Goal: Task Accomplishment & Management: Manage account settings

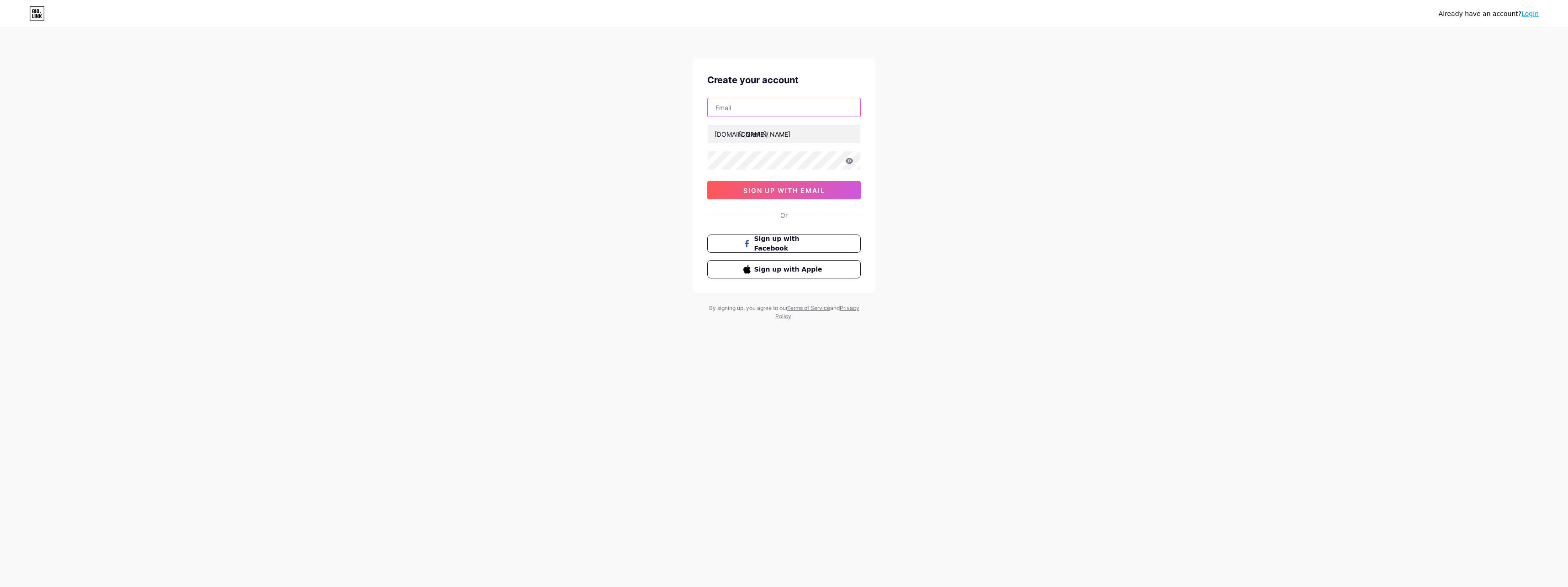
type input "[EMAIL_ADDRESS][DOMAIN_NAME]"
click at [775, 108] on input "text" at bounding box center [784, 107] width 153 height 18
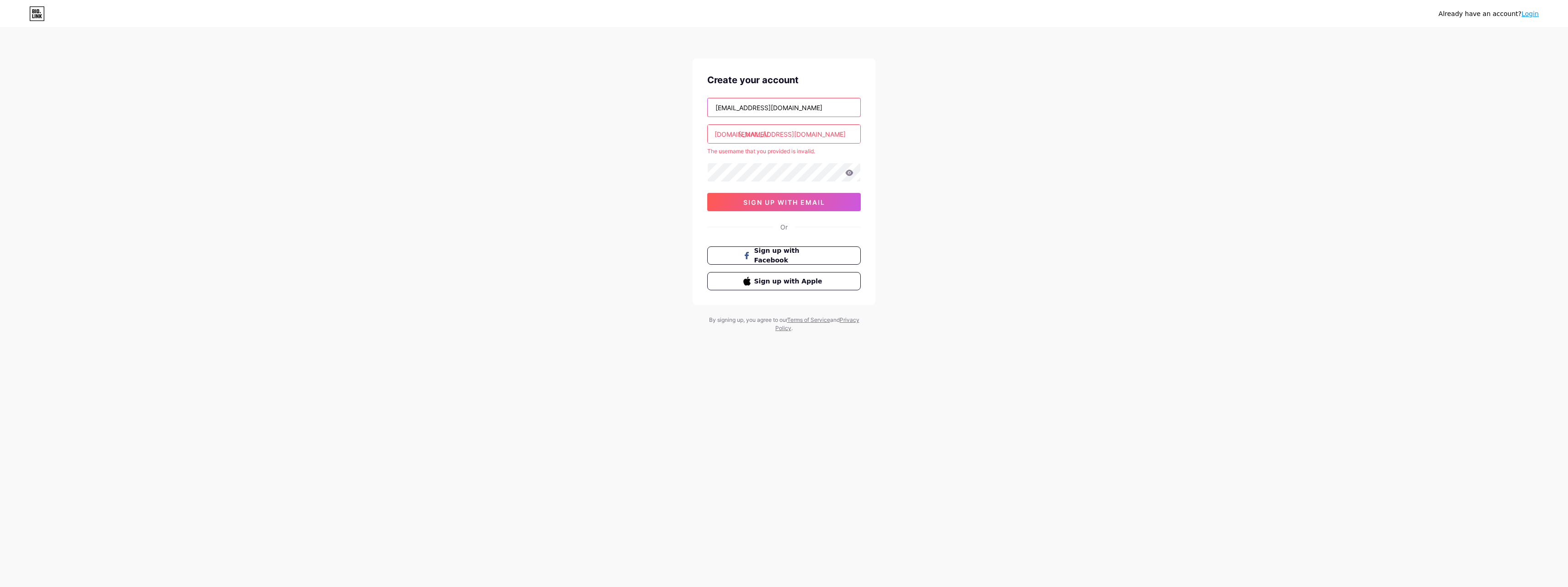
type input "[EMAIL_ADDRESS][DOMAIN_NAME]"
click at [799, 114] on input "[EMAIL_ADDRESS][DOMAIN_NAME]" at bounding box center [784, 107] width 153 height 18
click at [597, 165] on div "Already have an account? Login Create your account [EMAIL_ADDRESS][DOMAIN_NAME]…" at bounding box center [784, 180] width 1568 height 361
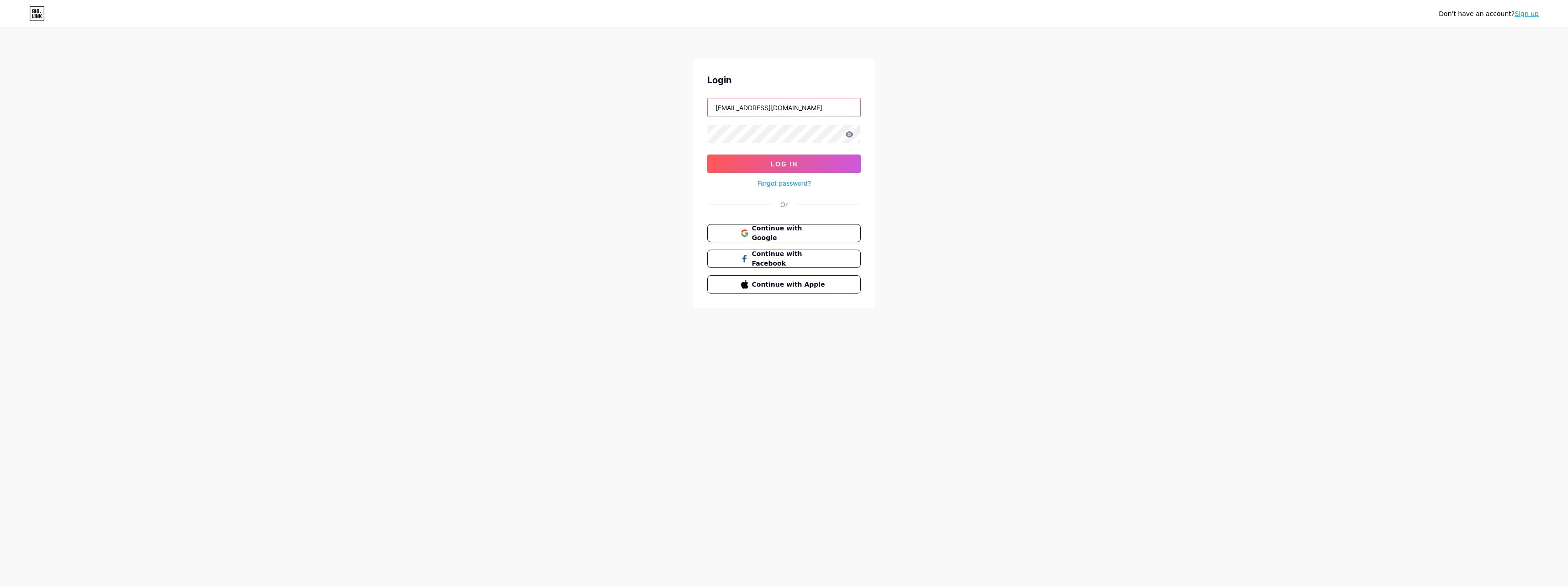
click at [737, 104] on input "[EMAIL_ADDRESS][DOMAIN_NAME]" at bounding box center [784, 107] width 153 height 18
type input "[EMAIL_ADDRESS][DOMAIN_NAME]"
click at [851, 136] on icon at bounding box center [849, 134] width 7 height 6
click at [846, 136] on icon at bounding box center [849, 134] width 8 height 7
click at [852, 135] on icon at bounding box center [849, 134] width 7 height 6
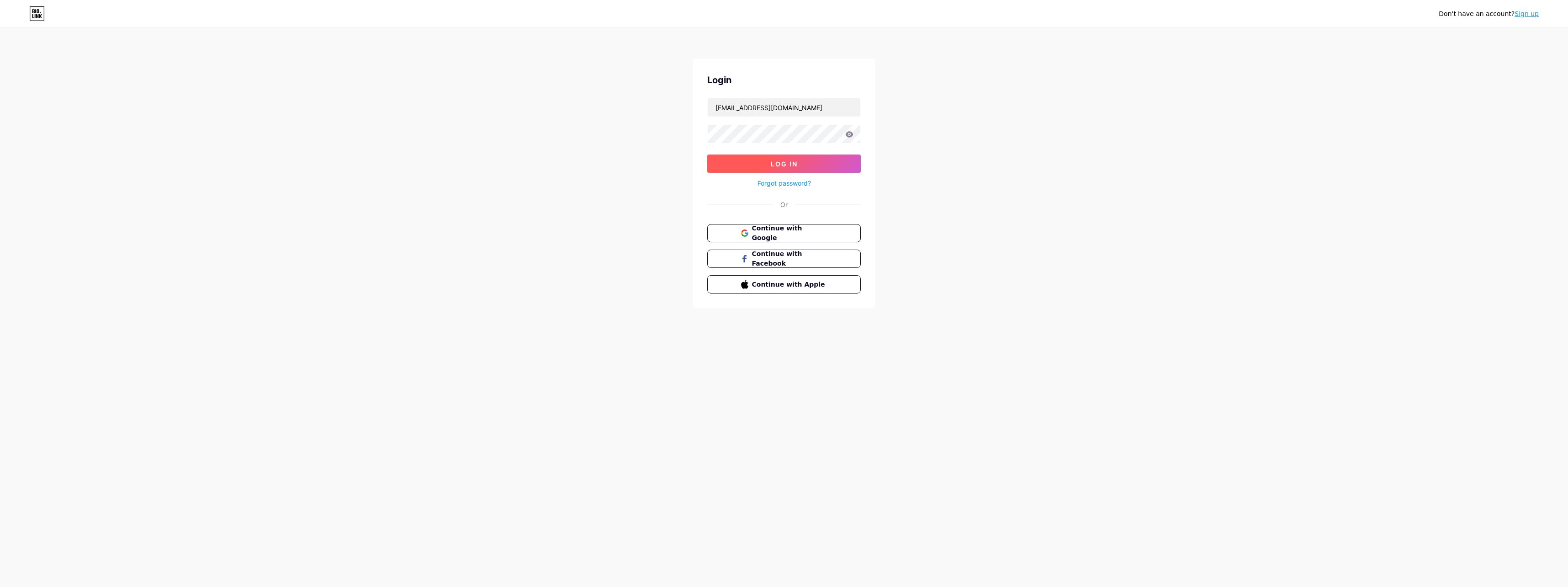
click at [812, 159] on button "Log In" at bounding box center [784, 164] width 153 height 18
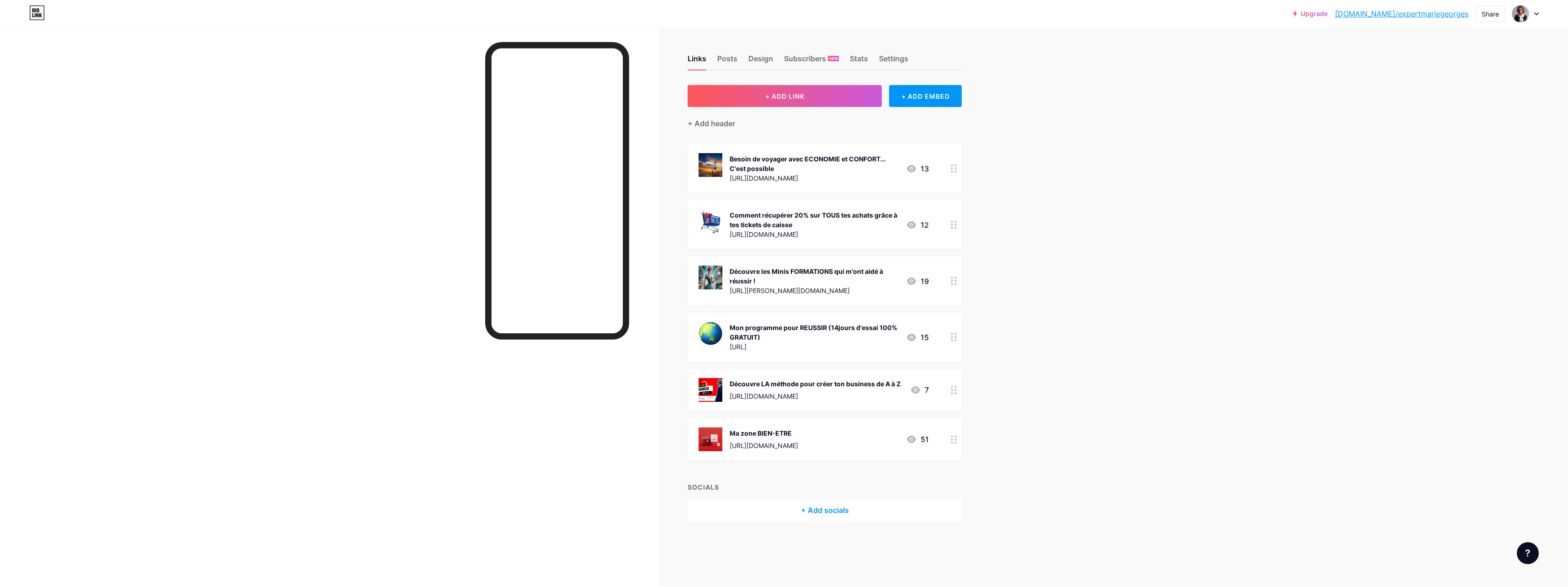
click at [808, 166] on div "Besoin de voyager avec ECONOMIE et CONFORT... C'est possible" at bounding box center [814, 164] width 169 height 19
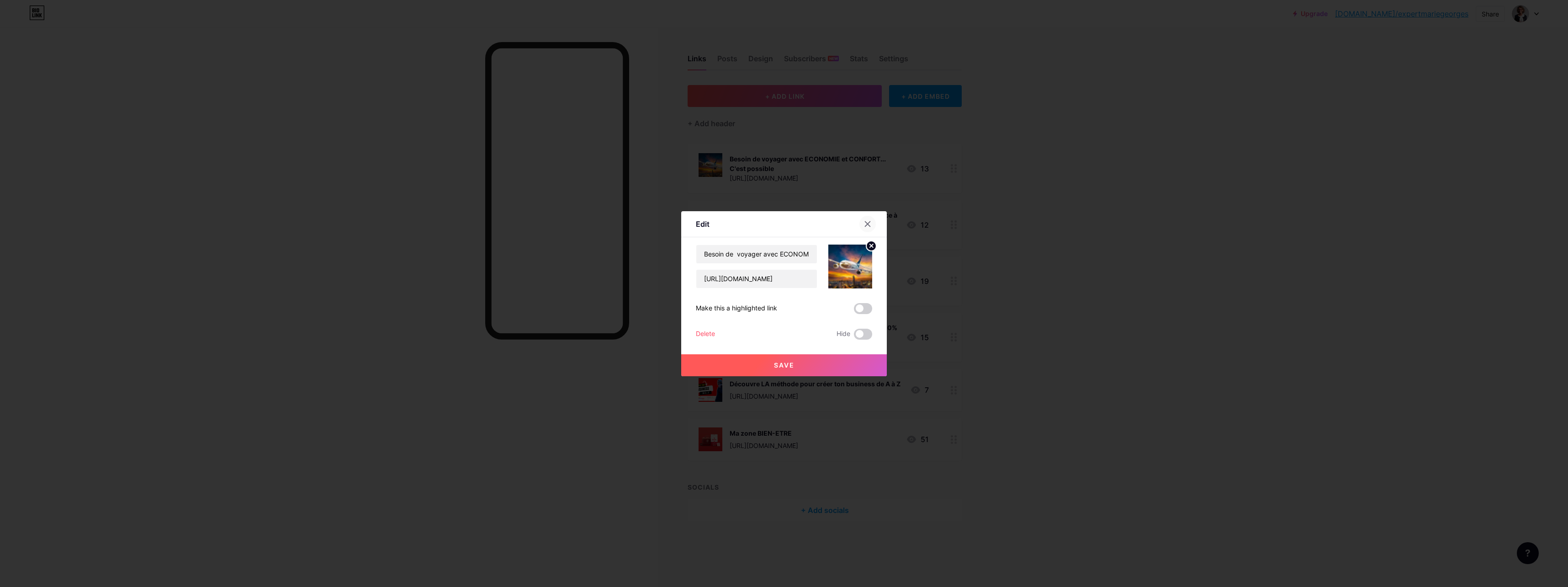
click at [867, 224] on icon at bounding box center [867, 224] width 7 height 7
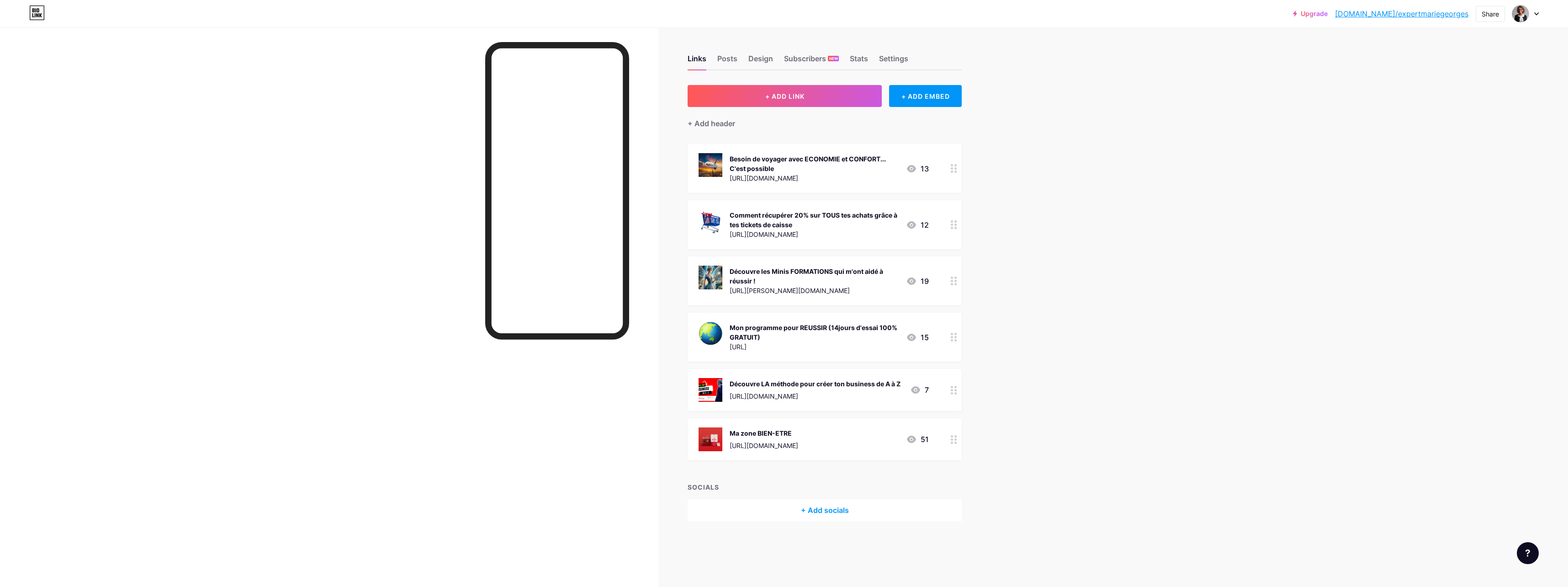
click at [834, 178] on div "https://www.expertmariegeorges.com/voyage" at bounding box center [814, 178] width 169 height 10
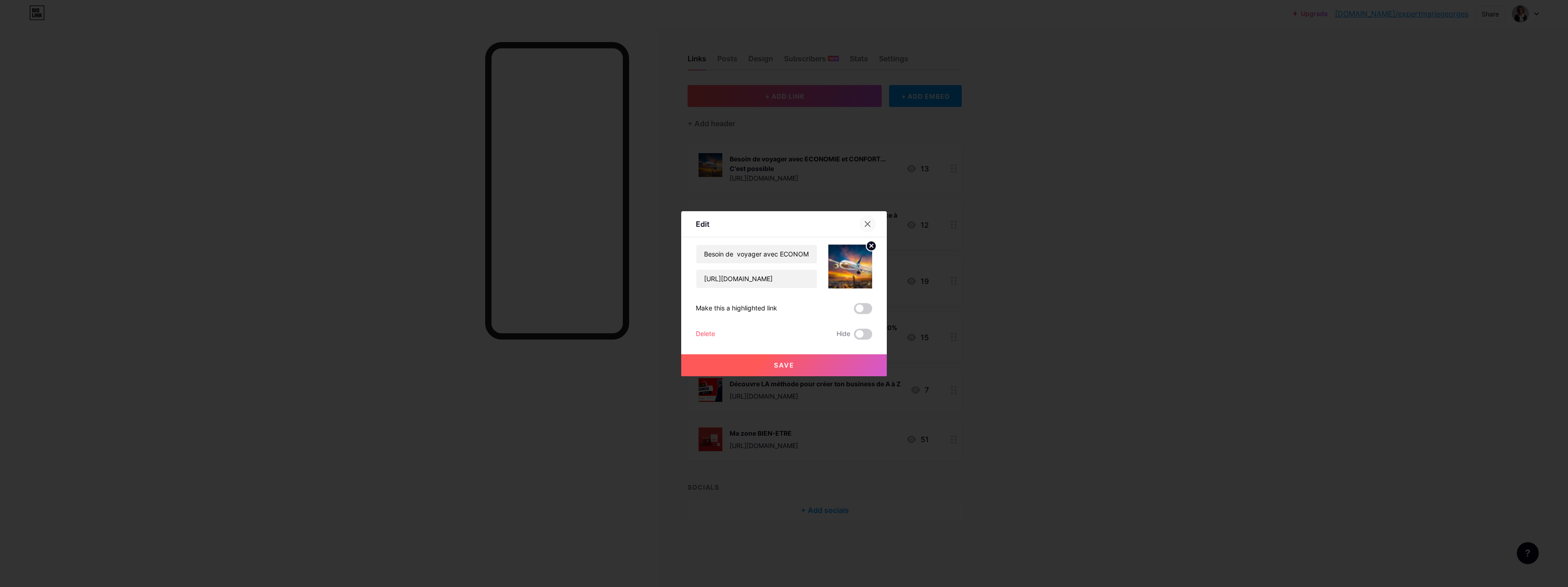
click at [867, 218] on div at bounding box center [867, 224] width 16 height 16
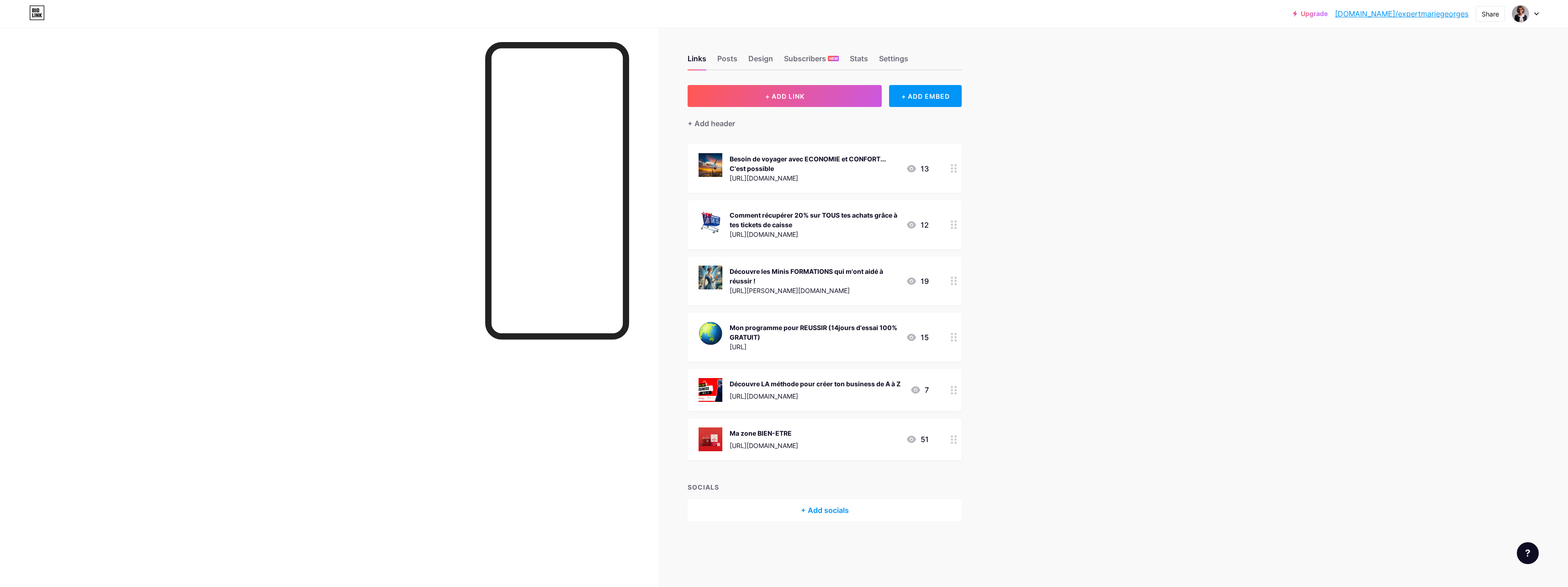
click at [1430, 10] on link "bio.link/expertmariegeorges" at bounding box center [1401, 13] width 133 height 11
